Goal: Book appointment/travel/reservation

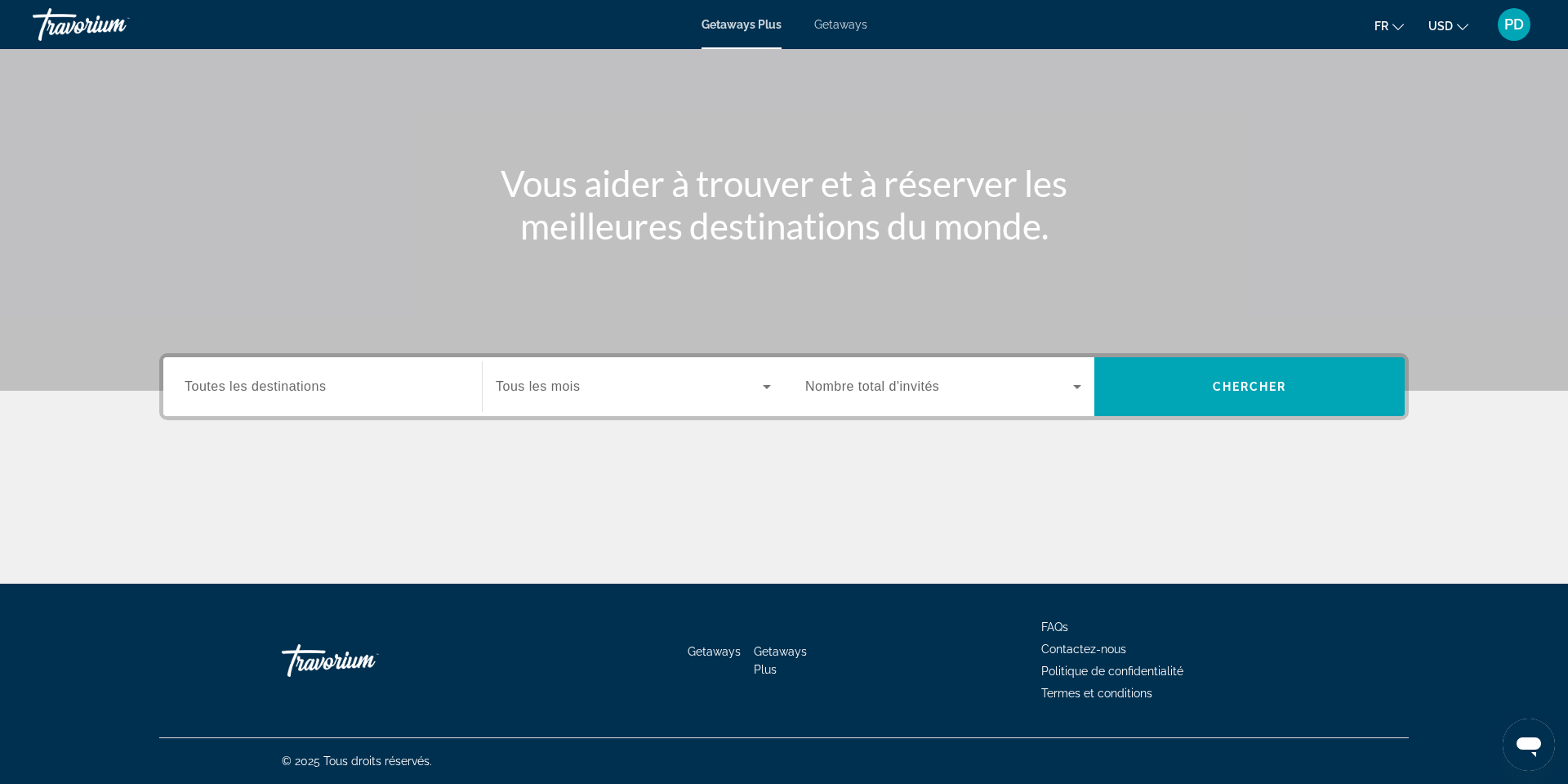
scroll to position [247, 0]
click at [184, 393] on span "Toutes les destinations" at bounding box center [254, 386] width 141 height 14
click at [184, 397] on input "Destination Toutes les destinations" at bounding box center [322, 387] width 276 height 20
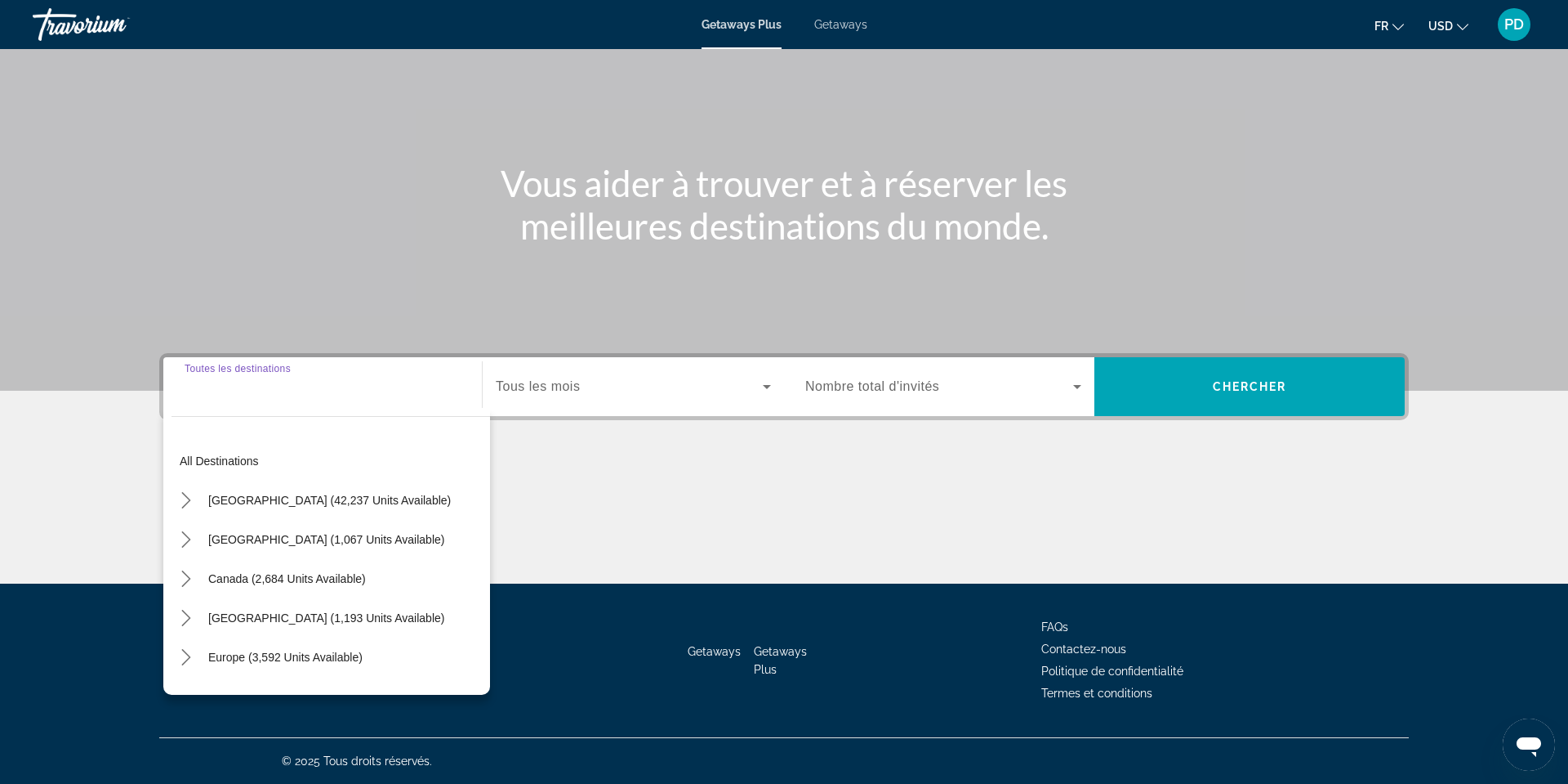
scroll to position [429, 0]
click at [209, 572] on span "Canada (2,684 units available)" at bounding box center [287, 578] width 158 height 13
type input "**********"
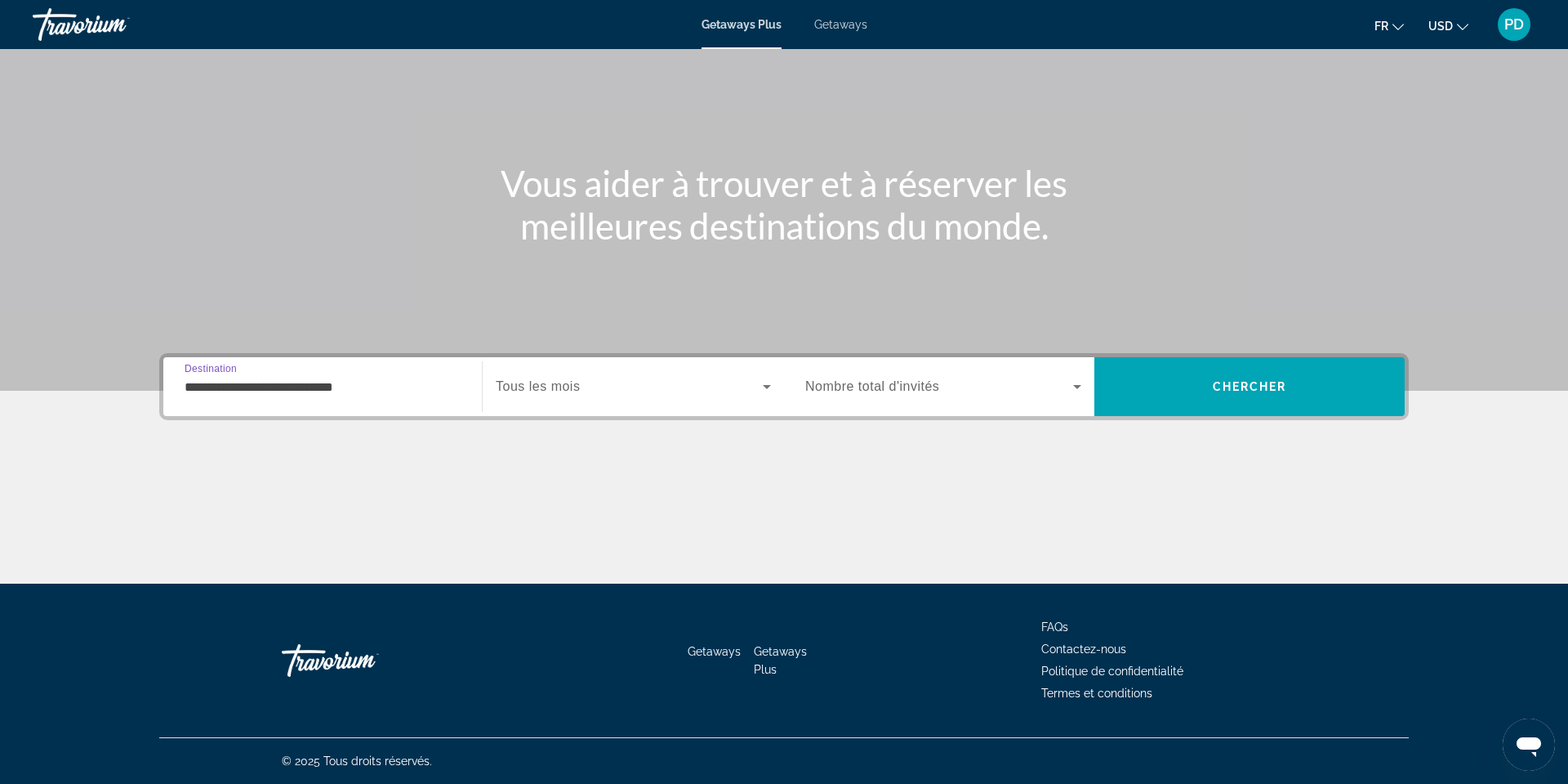
click at [496, 379] on span "Tous les mois" at bounding box center [538, 386] width 84 height 14
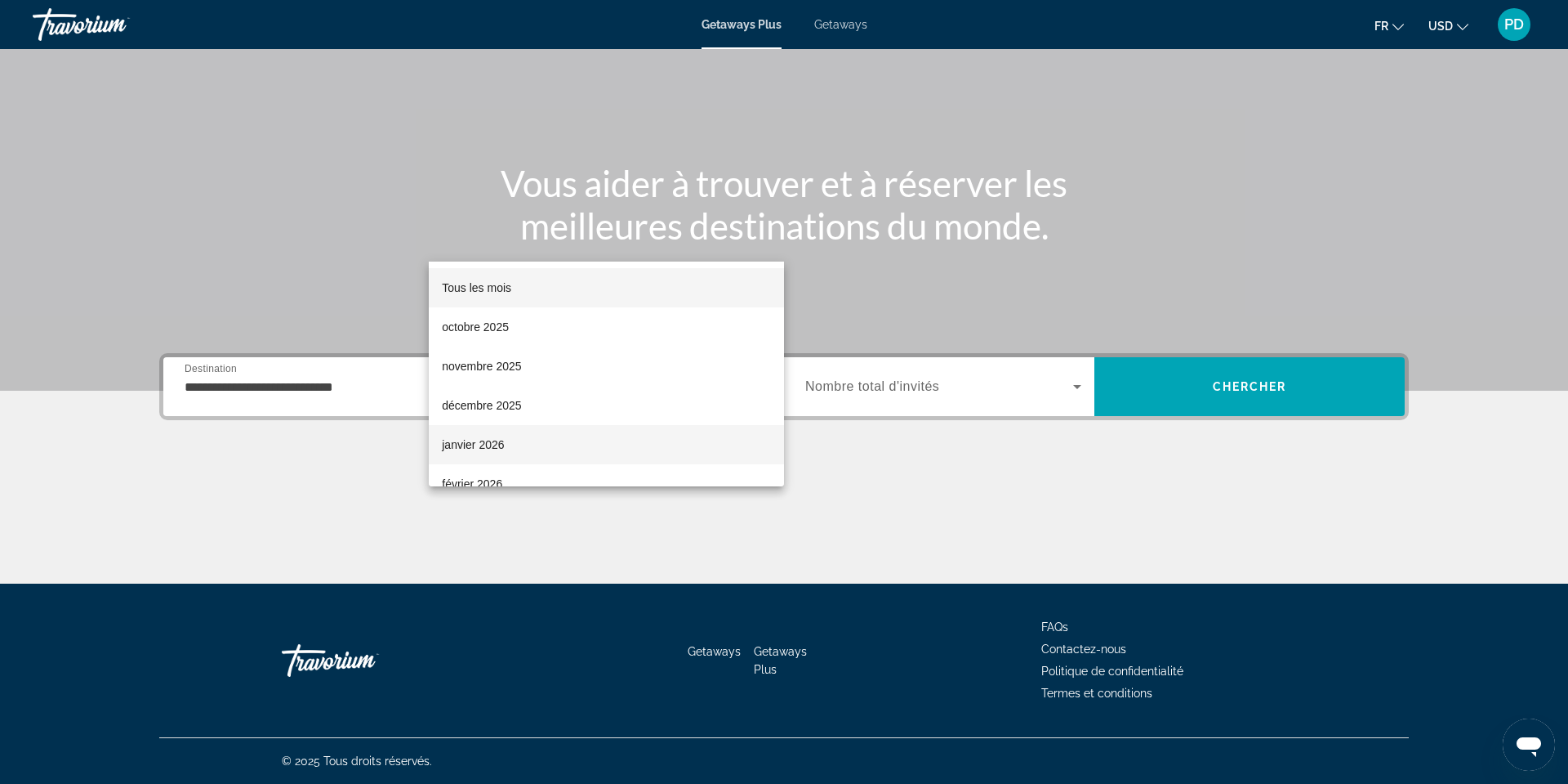
click at [478, 437] on span "janvier 2026" at bounding box center [473, 445] width 62 height 20
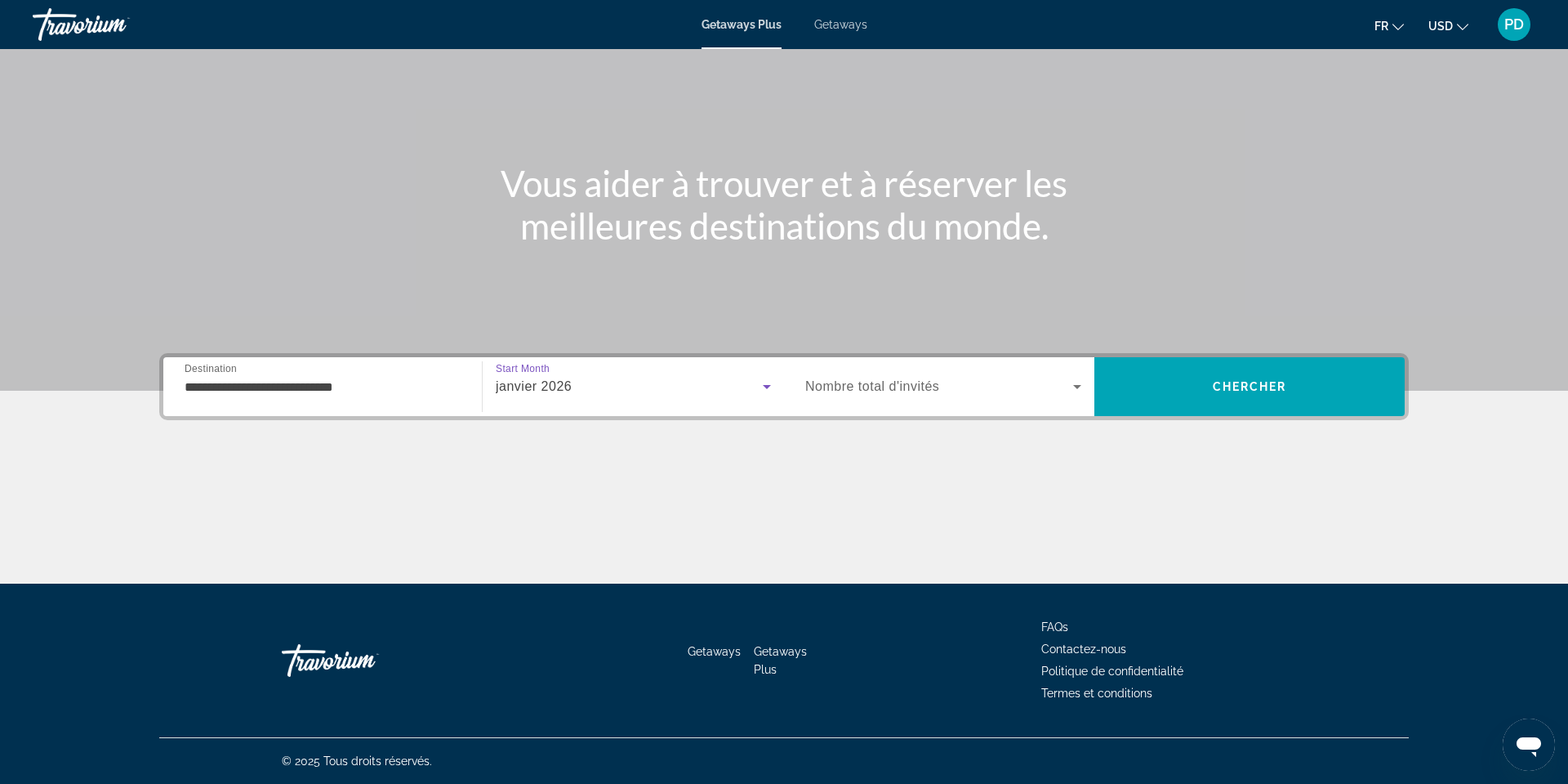
click at [1078, 364] on div "Search widget" at bounding box center [942, 386] width 276 height 46
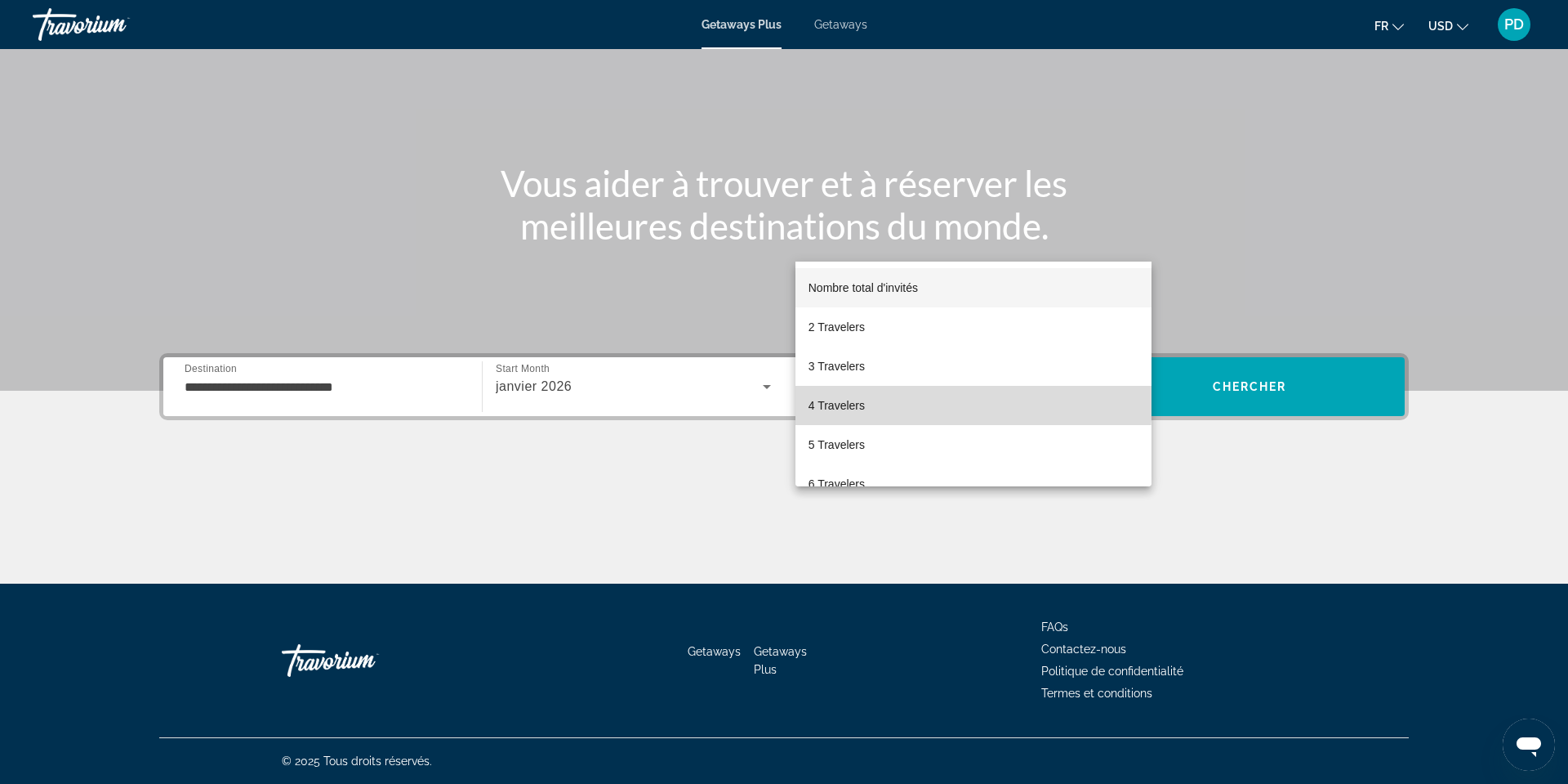
click at [865, 399] on span "4 Travelers" at bounding box center [837, 406] width 57 height 20
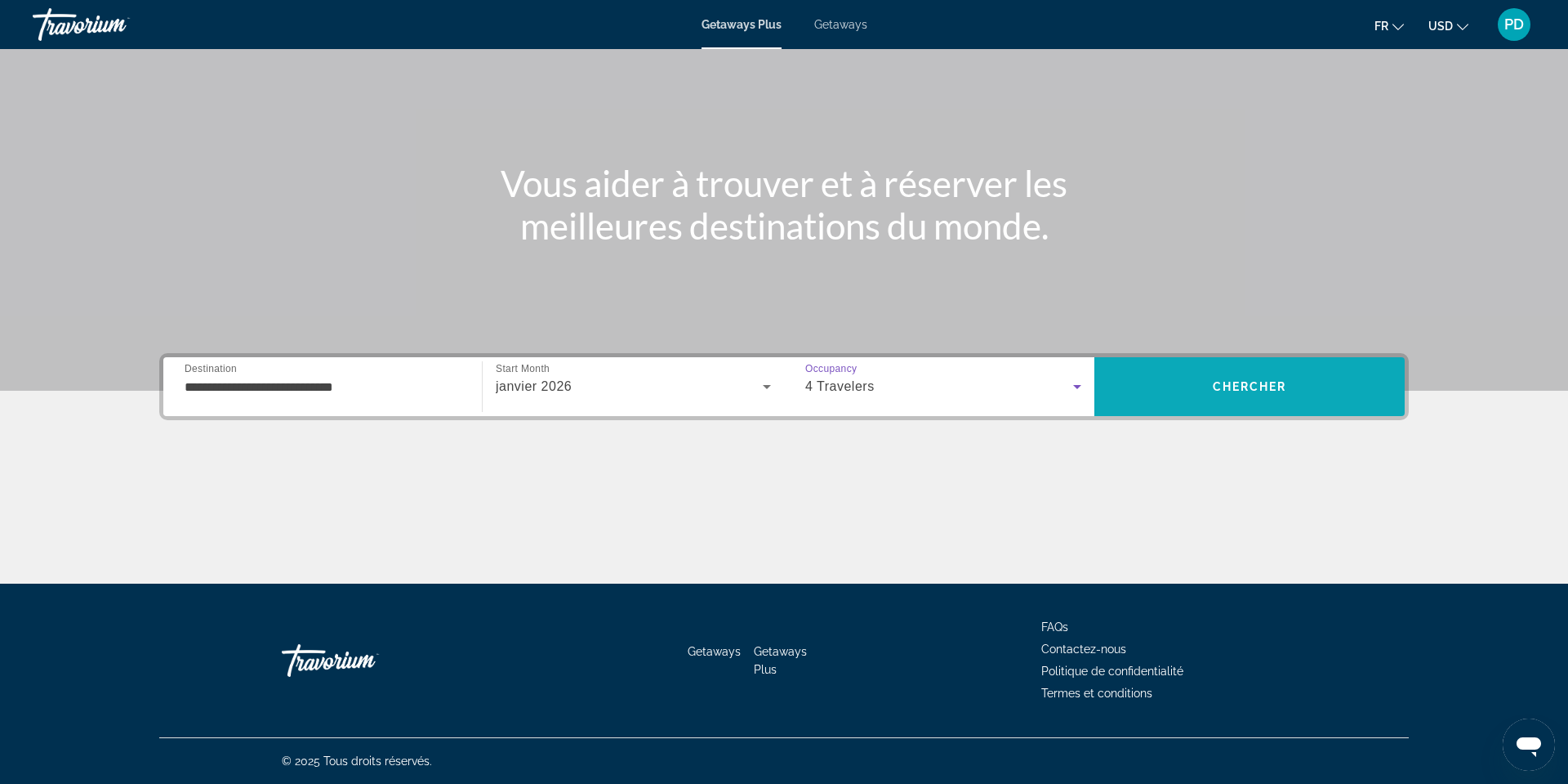
click at [1287, 380] on span "Chercher" at bounding box center [1250, 386] width 74 height 13
